Goal: Task Accomplishment & Management: Complete application form

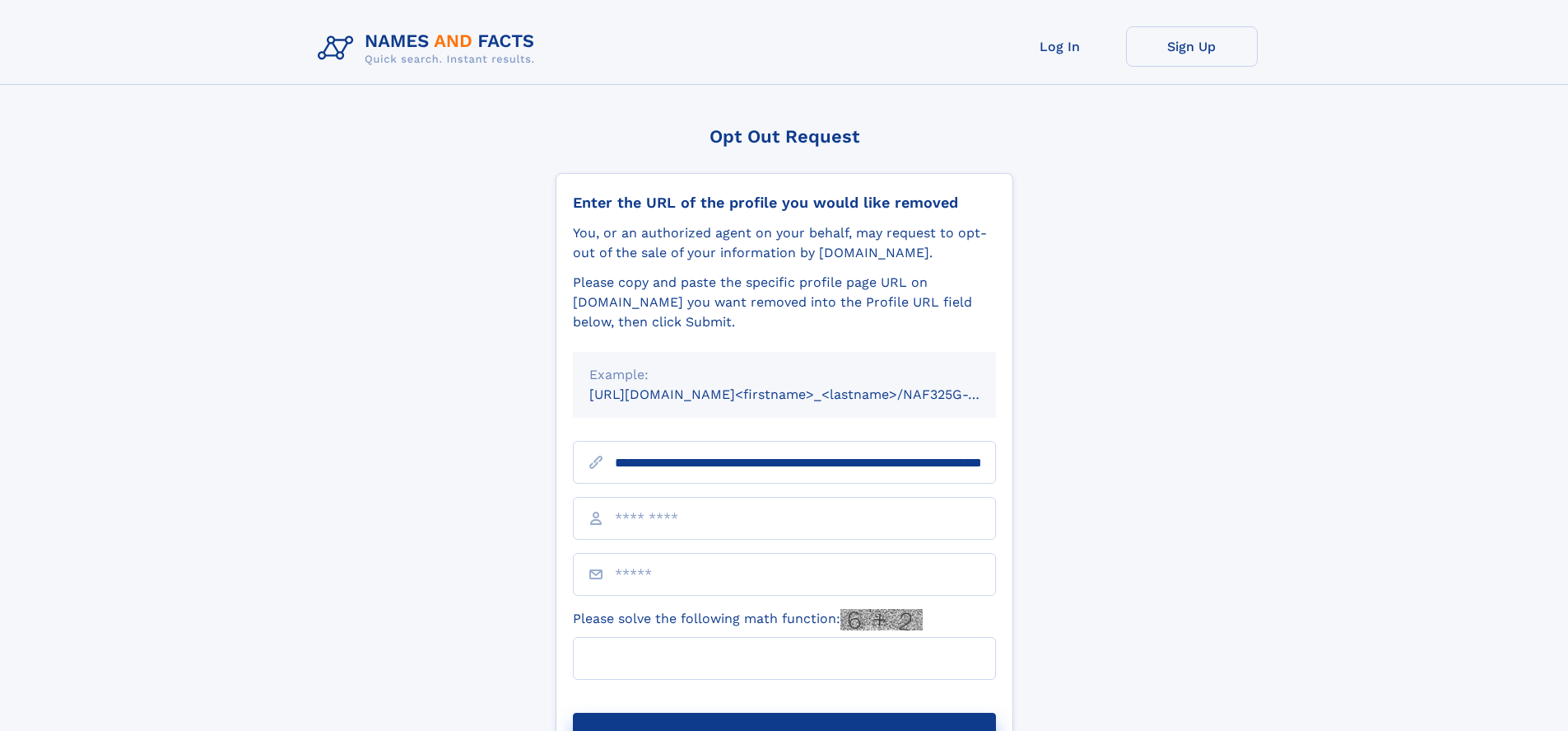
scroll to position [0, 184]
type input "**********"
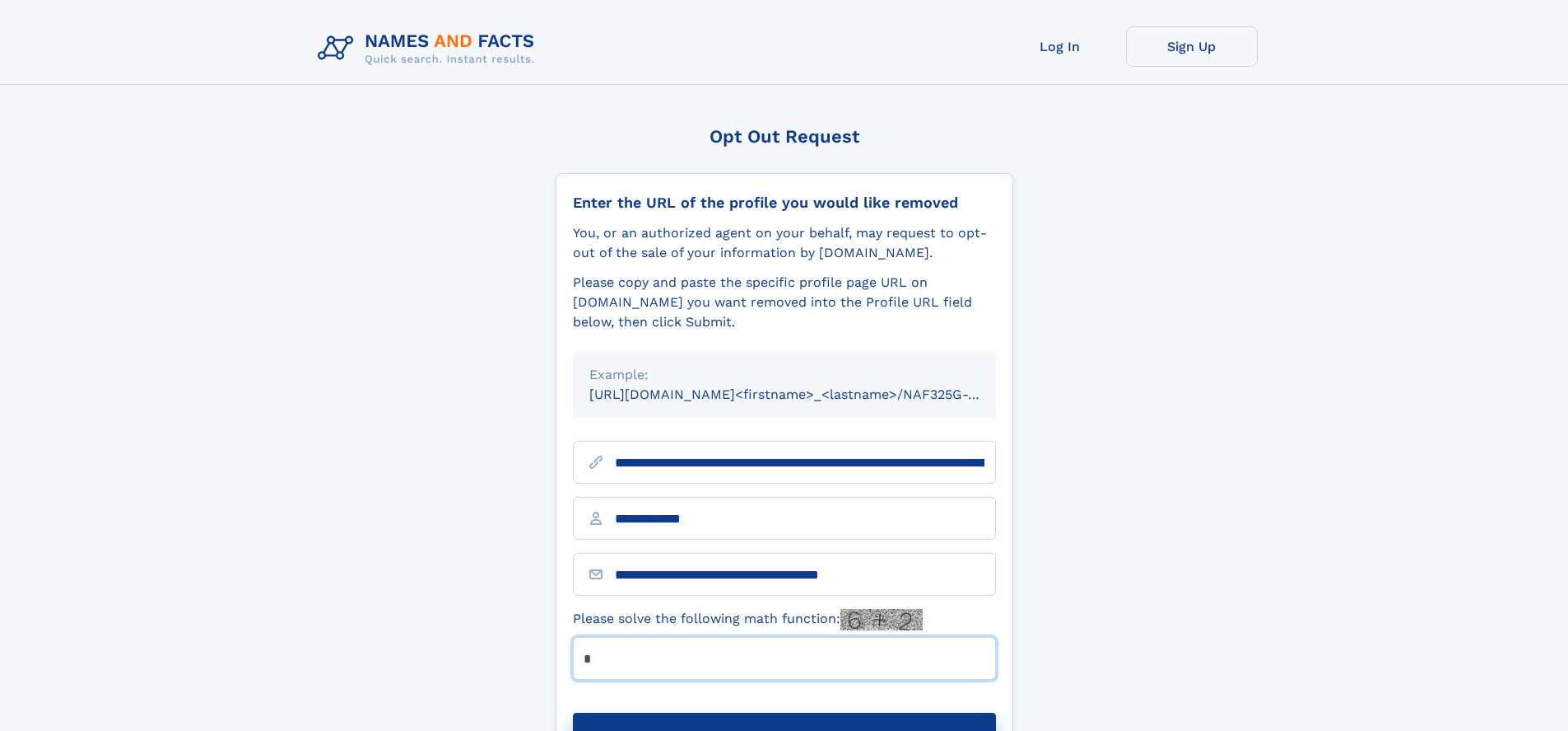
type input "*"
click at [784, 713] on button "Submit Opt Out Request" at bounding box center [784, 739] width 423 height 53
